Goal: Task Accomplishment & Management: Use online tool/utility

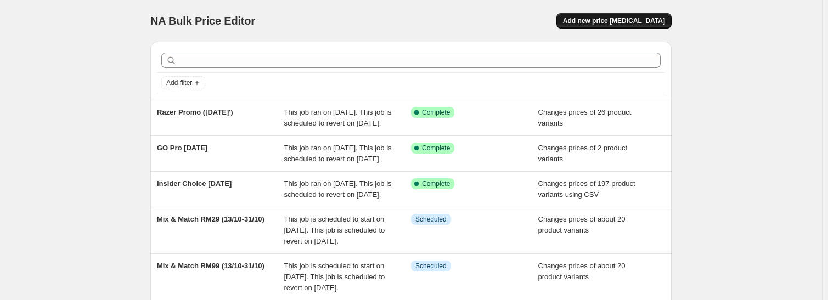
click at [620, 19] on span "Add new price [MEDICAL_DATA]" at bounding box center [614, 20] width 102 height 9
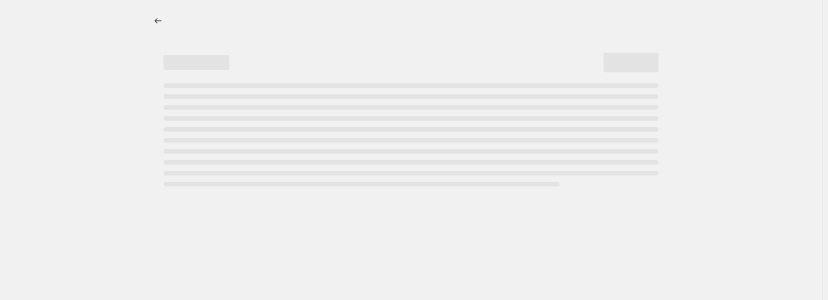
select select "percentage"
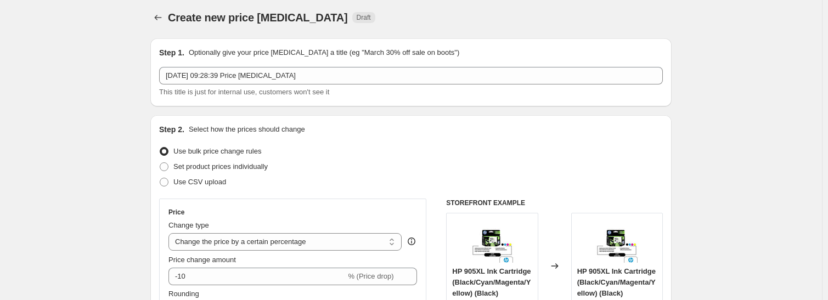
scroll to position [165, 0]
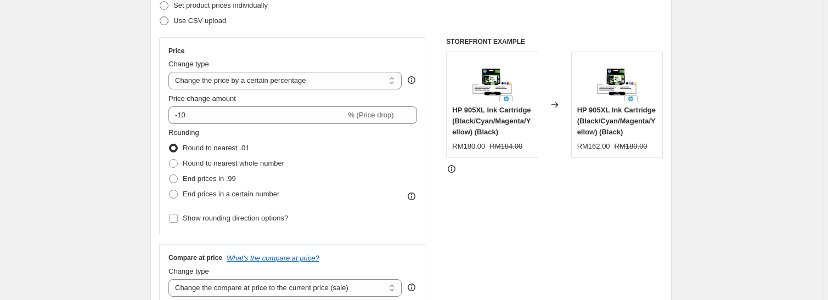
click at [188, 26] on span "Use CSV upload" at bounding box center [199, 20] width 53 height 11
click at [160, 17] on input "Use CSV upload" at bounding box center [160, 16] width 1 height 1
radio input "true"
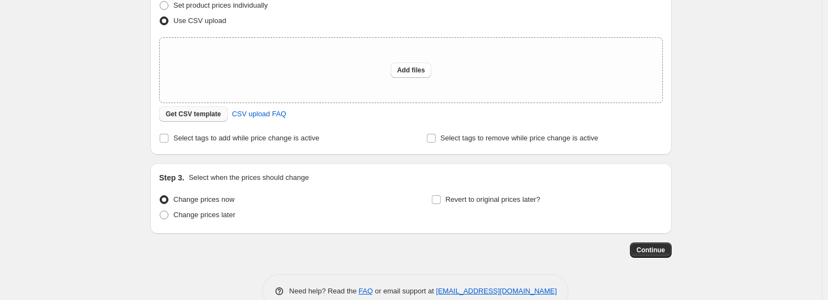
click at [193, 116] on span "Get CSV template" at bounding box center [193, 114] width 55 height 9
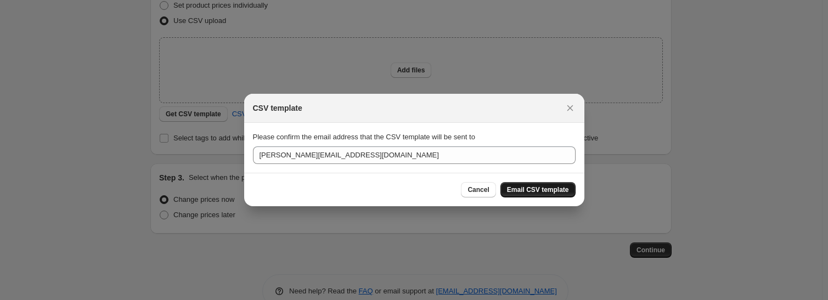
click at [529, 188] on span "Email CSV template" at bounding box center [538, 189] width 62 height 9
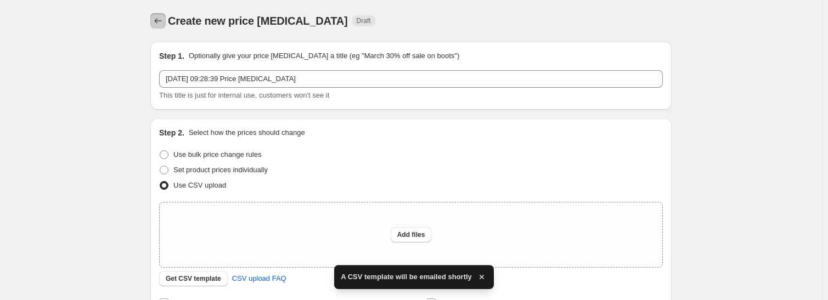
click at [160, 24] on icon "Price change jobs" at bounding box center [158, 20] width 11 height 11
